Goal: Go to known website: Access a specific website the user already knows

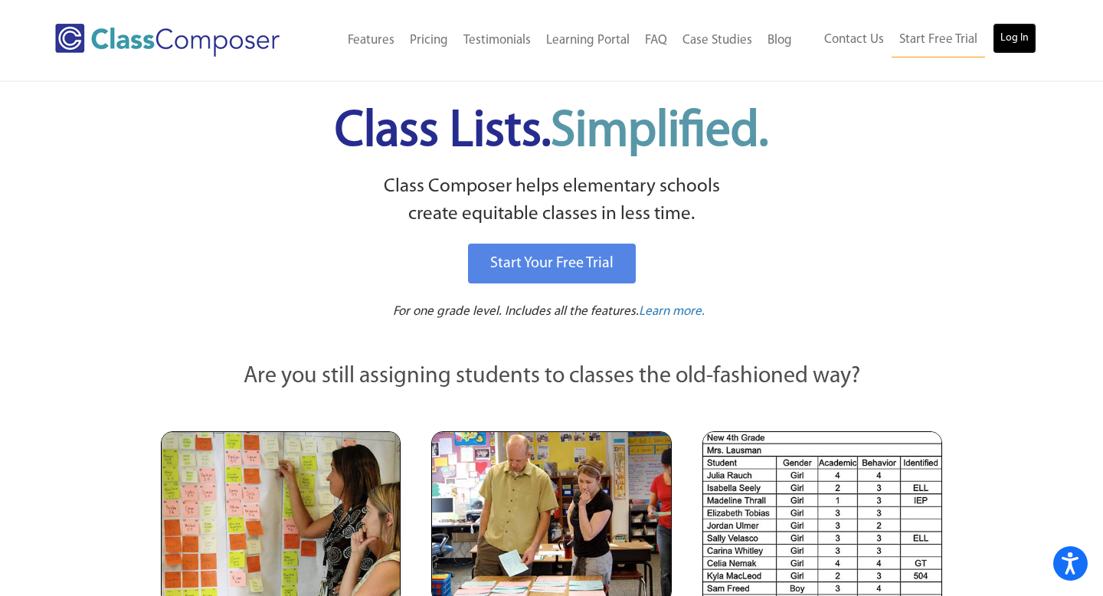
click at [1016, 32] on link "Log In" at bounding box center [1015, 38] width 44 height 31
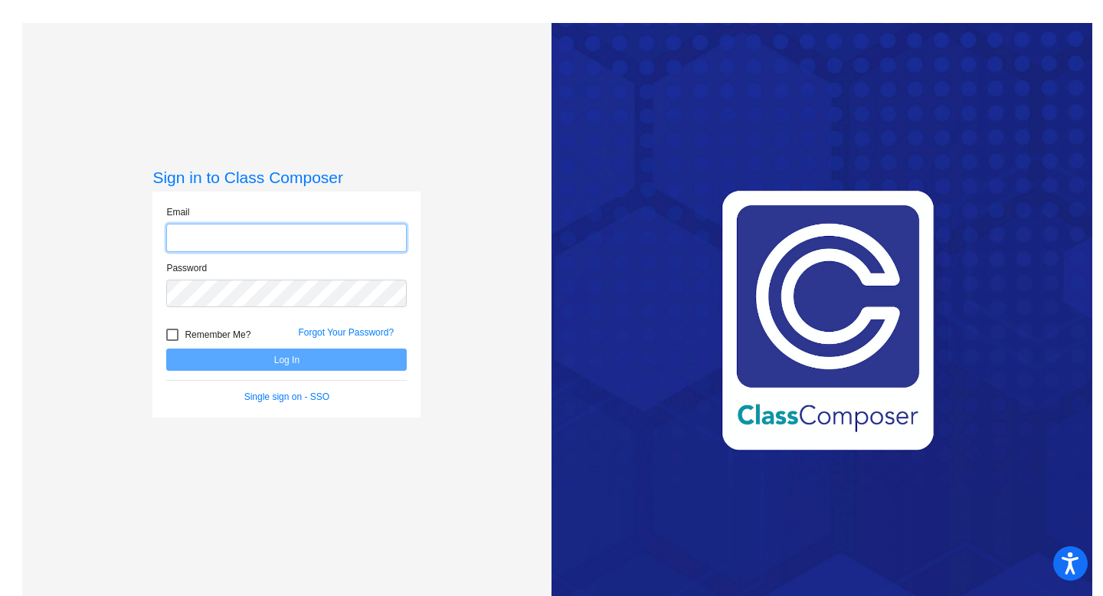
type input "[EMAIL_ADDRESS][DOMAIN_NAME]"
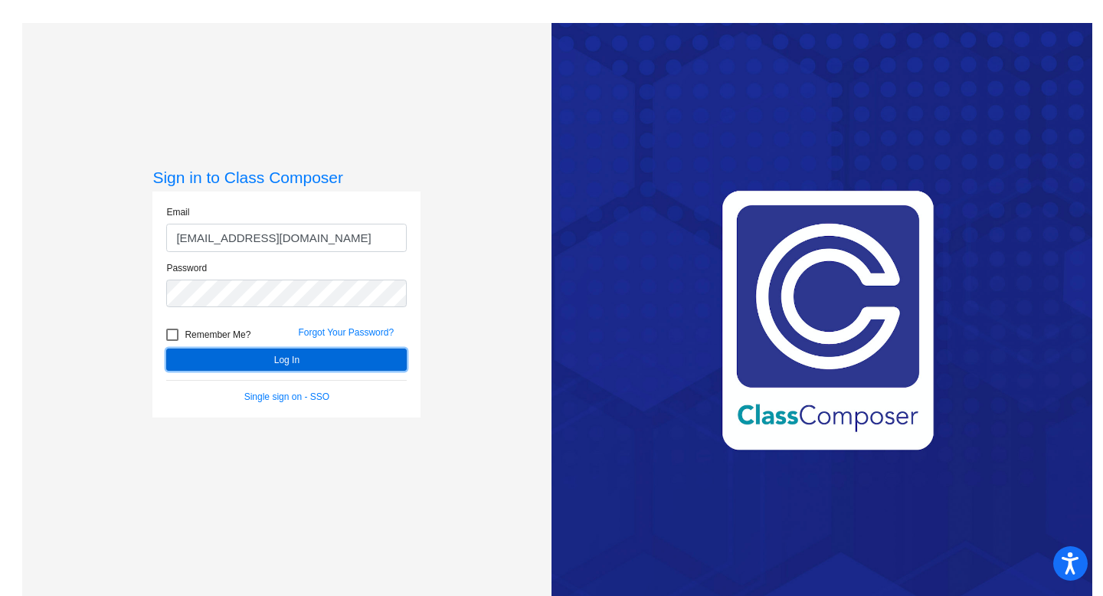
click at [304, 355] on button "Log In" at bounding box center [286, 359] width 240 height 22
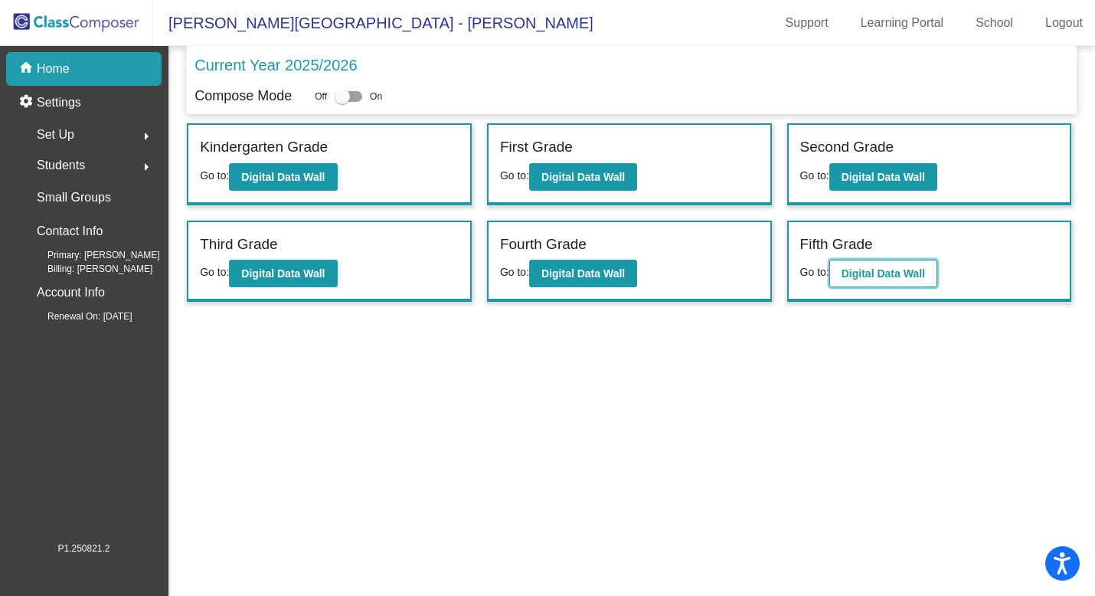
click at [910, 276] on b "Digital Data Wall" at bounding box center [883, 273] width 83 height 12
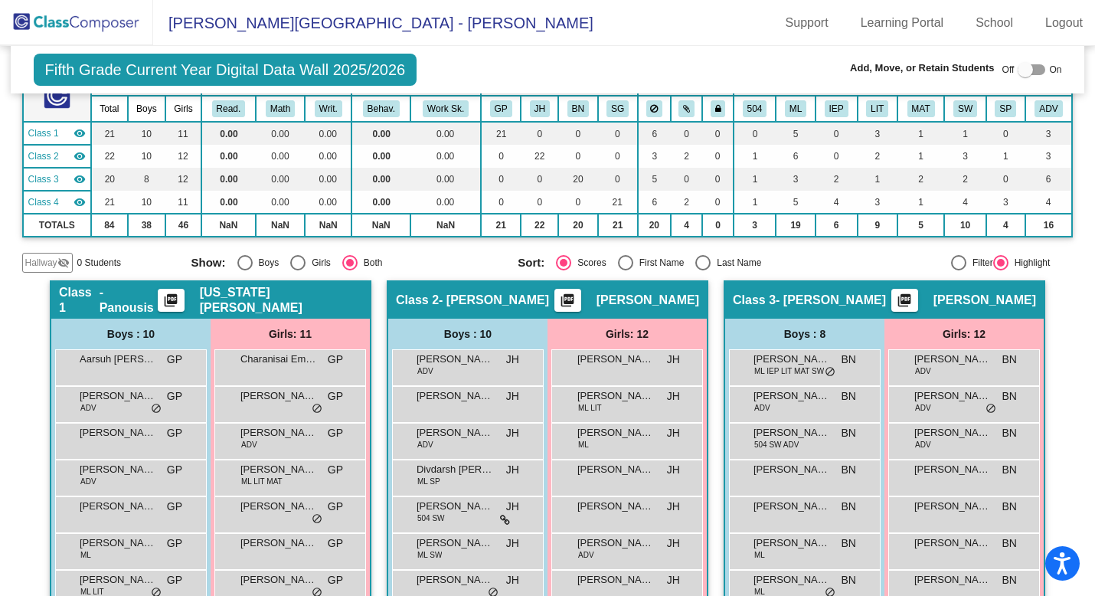
scroll to position [110, 0]
